Goal: Task Accomplishment & Management: Use online tool/utility

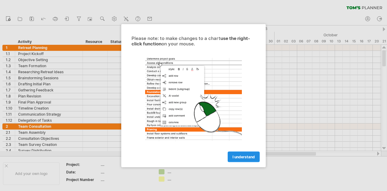
click at [254, 157] on span "I understand" at bounding box center [244, 156] width 22 height 5
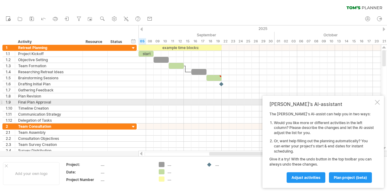
click at [381, 99] on div "Tom's AI-assistant The Tom's AI-assist can help you in two ways: Would you like…" at bounding box center [324, 142] width 122 height 92
click at [379, 101] on div at bounding box center [377, 102] width 5 height 5
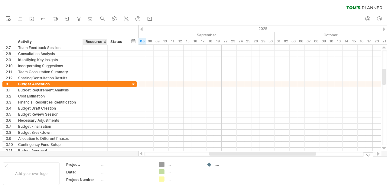
click at [104, 164] on div "...." at bounding box center [126, 164] width 51 height 5
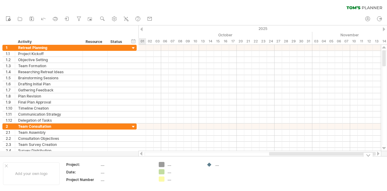
drag, startPoint x: 220, startPoint y: 153, endPoint x: 345, endPoint y: 156, distance: 125.0
click at [345, 156] on div "Trying to reach [DOMAIN_NAME] Connected again... 0% clear filter new 1" at bounding box center [193, 95] width 387 height 191
click at [378, 153] on div at bounding box center [378, 154] width 5 height 4
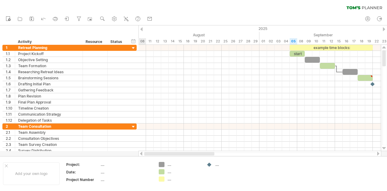
drag, startPoint x: 330, startPoint y: 153, endPoint x: 175, endPoint y: 156, distance: 154.9
click at [175, 156] on div at bounding box center [259, 154] width 231 height 4
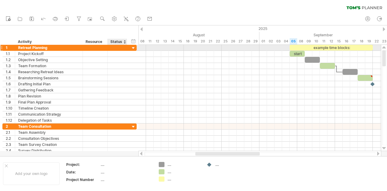
click at [132, 47] on div at bounding box center [134, 48] width 6 height 6
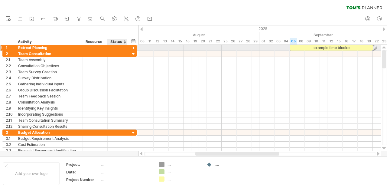
click at [132, 47] on div at bounding box center [134, 48] width 6 height 6
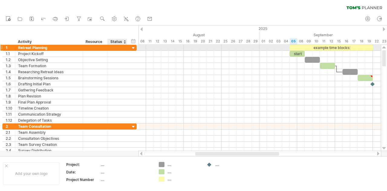
click at [132, 47] on div at bounding box center [134, 48] width 6 height 6
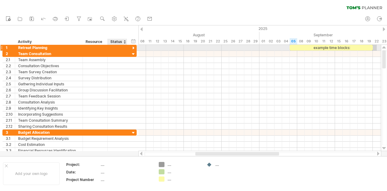
click at [132, 47] on div at bounding box center [134, 48] width 6 height 6
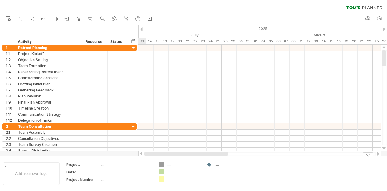
drag, startPoint x: 237, startPoint y: 153, endPoint x: 171, endPoint y: 160, distance: 66.3
click at [171, 160] on div "Trying to reach [DOMAIN_NAME] Connected again... 0% clear filter new 1" at bounding box center [193, 95] width 387 height 191
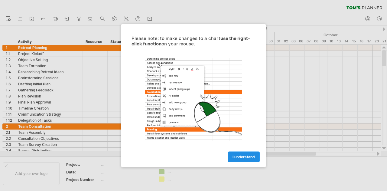
click at [244, 155] on span "I understand" at bounding box center [244, 156] width 22 height 5
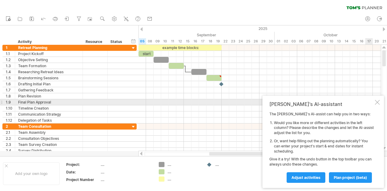
click at [377, 103] on div at bounding box center [377, 102] width 5 height 5
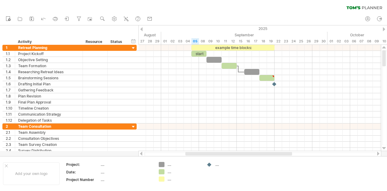
drag, startPoint x: 234, startPoint y: 152, endPoint x: 211, endPoint y: 155, distance: 24.0
click at [211, 155] on div at bounding box center [238, 154] width 107 height 4
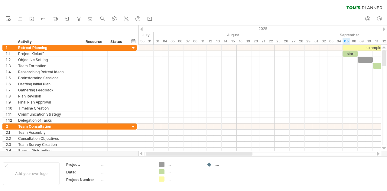
drag, startPoint x: 234, startPoint y: 152, endPoint x: 176, endPoint y: 153, distance: 57.8
click at [176, 153] on div at bounding box center [199, 154] width 107 height 4
click at [80, 41] on div at bounding box center [80, 42] width 2 height 6
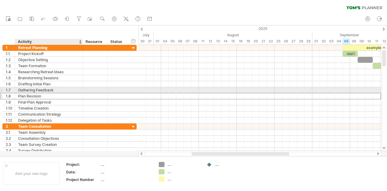
click at [119, 93] on div at bounding box center [117, 96] width 13 height 6
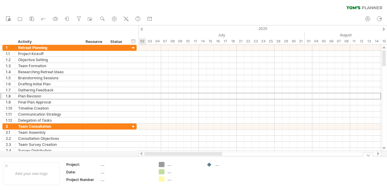
drag, startPoint x: 216, startPoint y: 155, endPoint x: 149, endPoint y: 162, distance: 67.0
click at [149, 162] on div "Trying to reach [DOMAIN_NAME] Connected again... 0% clear filter new 1" at bounding box center [193, 95] width 387 height 191
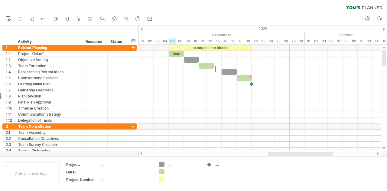
drag, startPoint x: 218, startPoint y: 155, endPoint x: 292, endPoint y: 154, distance: 74.1
click at [292, 154] on div at bounding box center [300, 154] width 65 height 4
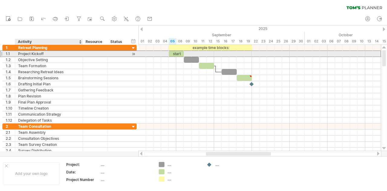
click at [44, 52] on div "Project Kickoff" at bounding box center [48, 54] width 61 height 6
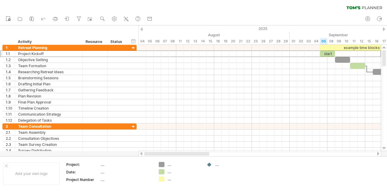
drag, startPoint x: 210, startPoint y: 155, endPoint x: 146, endPoint y: 155, distance: 64.1
click at [146, 155] on div at bounding box center [176, 154] width 65 height 4
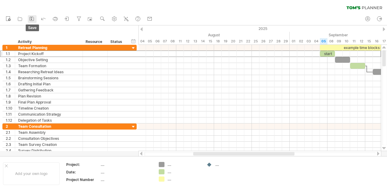
click at [31, 19] on rect at bounding box center [31, 19] width 1 height 1
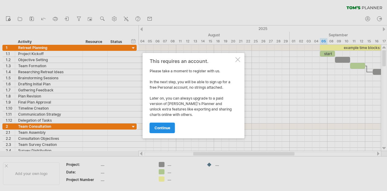
click at [159, 129] on span "continue" at bounding box center [163, 128] width 16 height 5
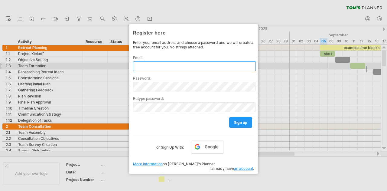
click at [153, 64] on input "text" at bounding box center [194, 66] width 123 height 10
type input "**********"
drag, startPoint x: 182, startPoint y: 65, endPoint x: 125, endPoint y: 64, distance: 56.6
click at [125, 64] on div "Trying to reach [DOMAIN_NAME] Connected again... 0% clear filter new 1" at bounding box center [193, 95] width 387 height 191
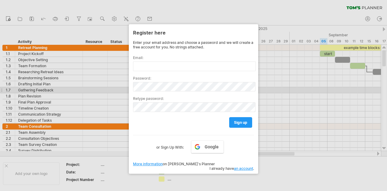
click at [300, 87] on div at bounding box center [193, 95] width 387 height 191
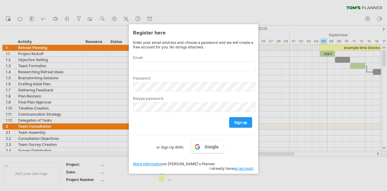
click at [283, 170] on div at bounding box center [193, 95] width 387 height 191
click at [235, 12] on div at bounding box center [193, 95] width 387 height 191
click at [237, 22] on div at bounding box center [193, 95] width 387 height 191
click at [240, 28] on div "Register here" at bounding box center [193, 32] width 121 height 11
click at [273, 181] on div at bounding box center [193, 95] width 387 height 191
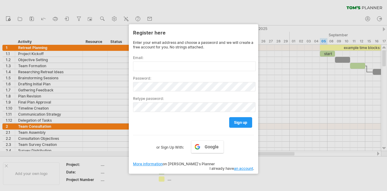
click at [240, 166] on link "an account" at bounding box center [243, 168] width 19 height 5
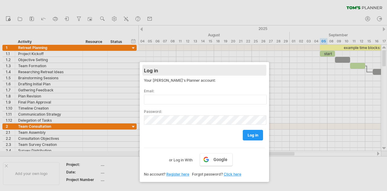
drag, startPoint x: 214, startPoint y: 44, endPoint x: 225, endPoint y: 70, distance: 27.9
click at [225, 70] on div "Log in" at bounding box center [204, 70] width 121 height 11
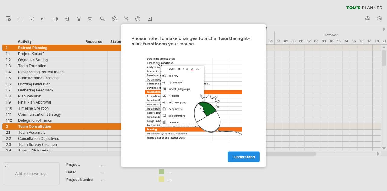
click at [239, 157] on span "I understand" at bounding box center [244, 156] width 22 height 5
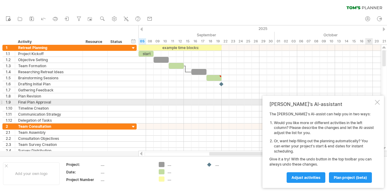
click at [377, 104] on div at bounding box center [377, 102] width 5 height 5
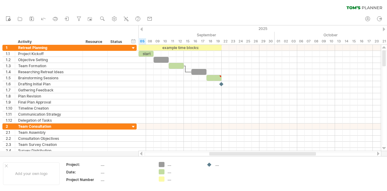
drag, startPoint x: 243, startPoint y: 155, endPoint x: 169, endPoint y: 152, distance: 74.5
click at [169, 152] on div at bounding box center [259, 154] width 231 height 4
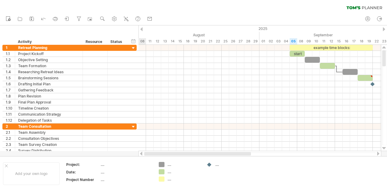
drag, startPoint x: 217, startPoint y: 153, endPoint x: 138, endPoint y: 152, distance: 79.0
click at [138, 152] on div "Trying to reach [DOMAIN_NAME] Connected again... 0% clear filter new 1" at bounding box center [193, 95] width 387 height 191
